Goal: Information Seeking & Learning: Learn about a topic

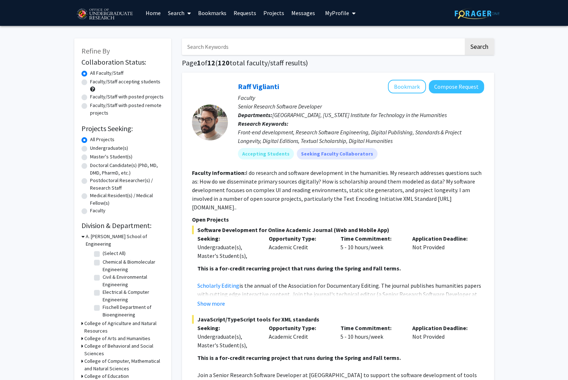
click at [90, 144] on label "Undergraduate(s)" at bounding box center [109, 148] width 38 height 8
click at [90, 144] on input "Undergraduate(s)" at bounding box center [92, 146] width 5 height 5
radio input "true"
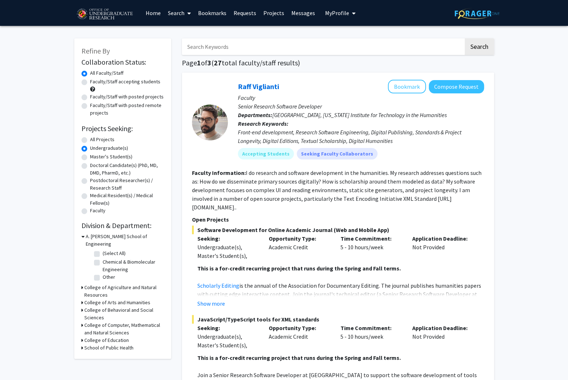
click at [86, 233] on h3 "A. [PERSON_NAME] School of Engineering" at bounding box center [125, 240] width 78 height 15
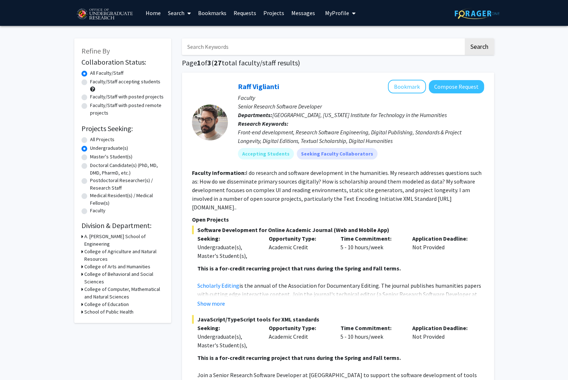
click at [86, 285] on h3 "College of Computer, Mathematical and Natural Sciences" at bounding box center [124, 292] width 80 height 15
click at [103, 302] on label "(Select All)" at bounding box center [114, 306] width 23 height 8
click at [103, 302] on input "(Select All)" at bounding box center [105, 304] width 5 height 5
checkbox input "true"
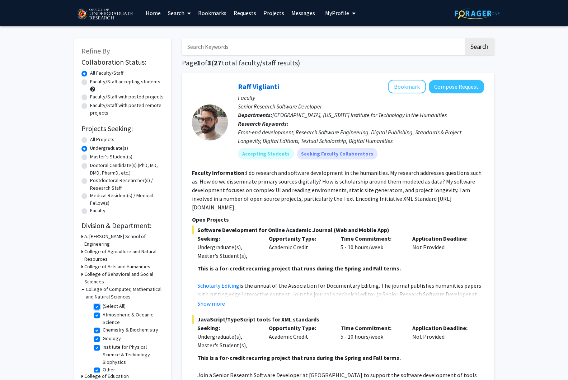
checkbox input "true"
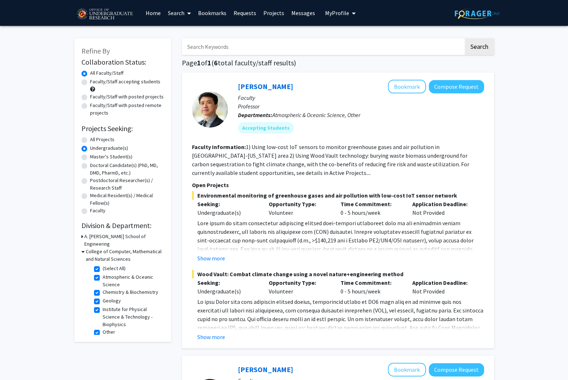
click at [84, 233] on h3 "A. [PERSON_NAME] School of Engineering" at bounding box center [124, 240] width 80 height 15
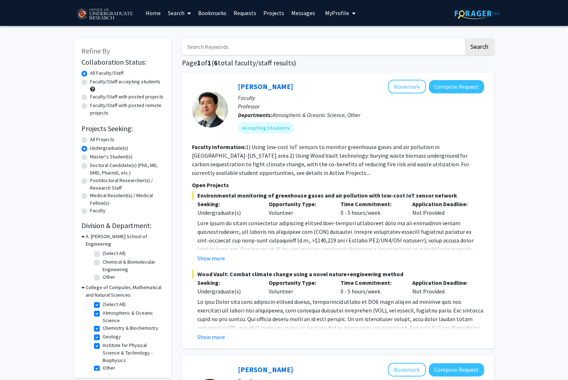
click at [103, 249] on label "(Select All)" at bounding box center [114, 253] width 23 height 8
click at [103, 249] on input "(Select All)" at bounding box center [105, 251] width 5 height 5
checkbox input "true"
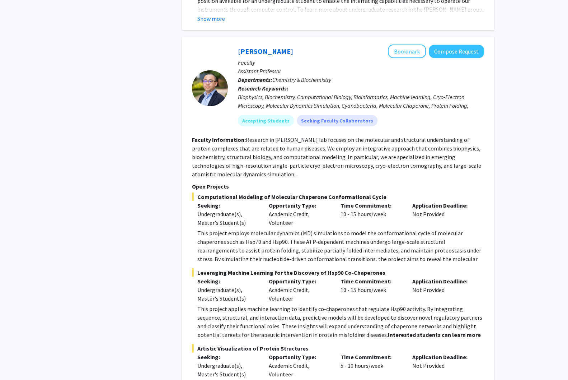
scroll to position [1078, 0]
